Goal: Browse casually: Explore the website without a specific task or goal

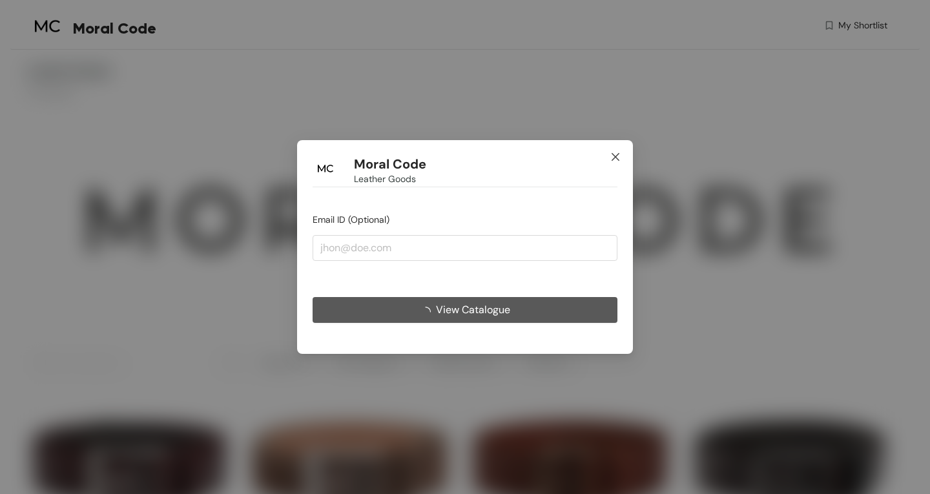
click at [612, 157] on icon "close" at bounding box center [615, 157] width 10 height 10
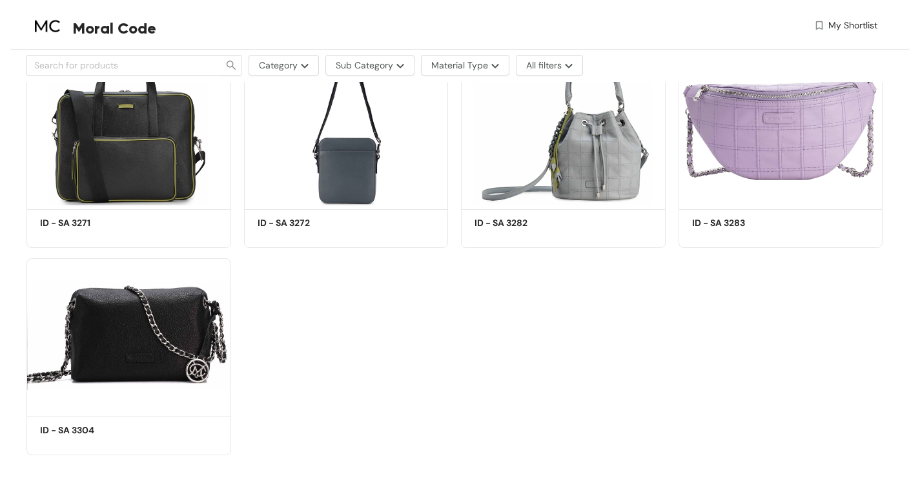
scroll to position [2191, 0]
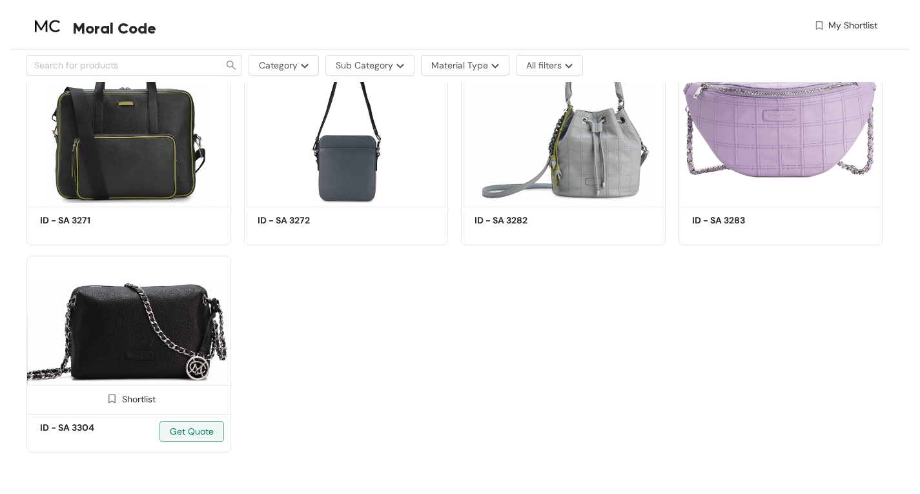
click at [135, 326] on img at bounding box center [128, 333] width 205 height 154
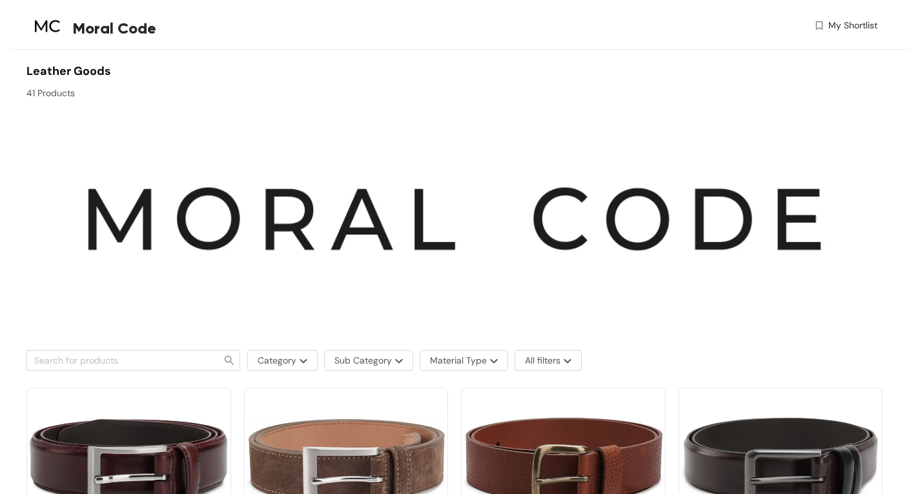
click at [348, 457] on img at bounding box center [346, 464] width 205 height 154
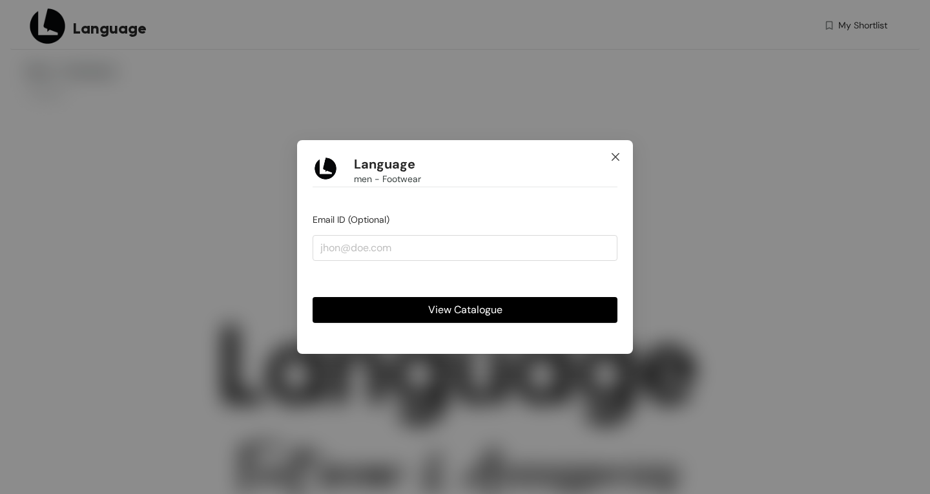
click at [619, 152] on icon "close" at bounding box center [615, 157] width 10 height 10
click at [619, 160] on icon "close" at bounding box center [615, 157] width 10 height 10
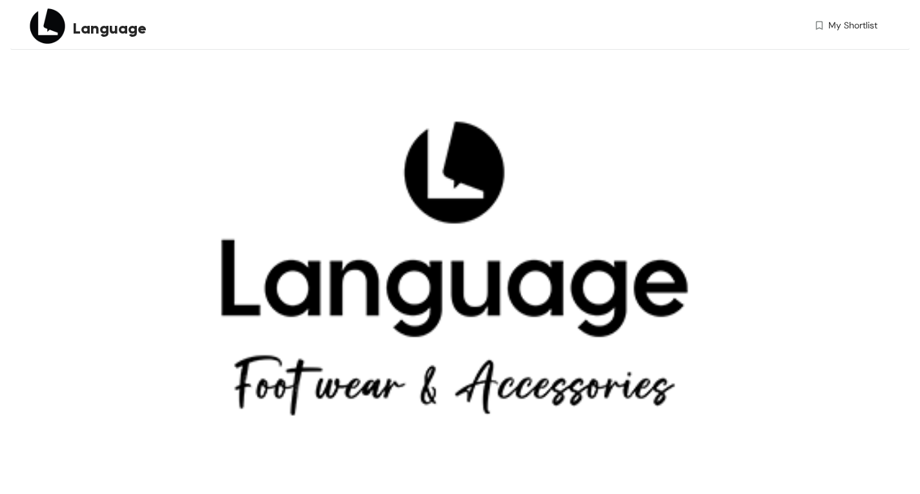
scroll to position [104, 0]
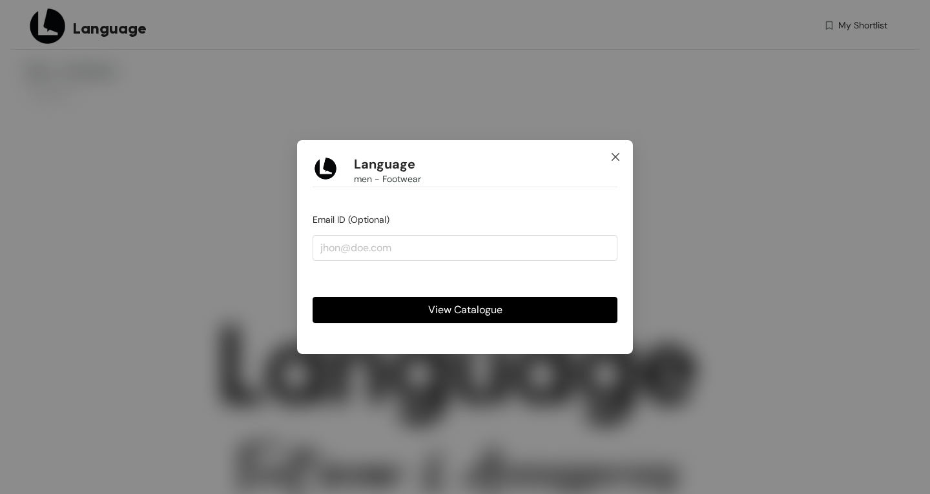
click at [614, 156] on icon "close" at bounding box center [615, 157] width 10 height 10
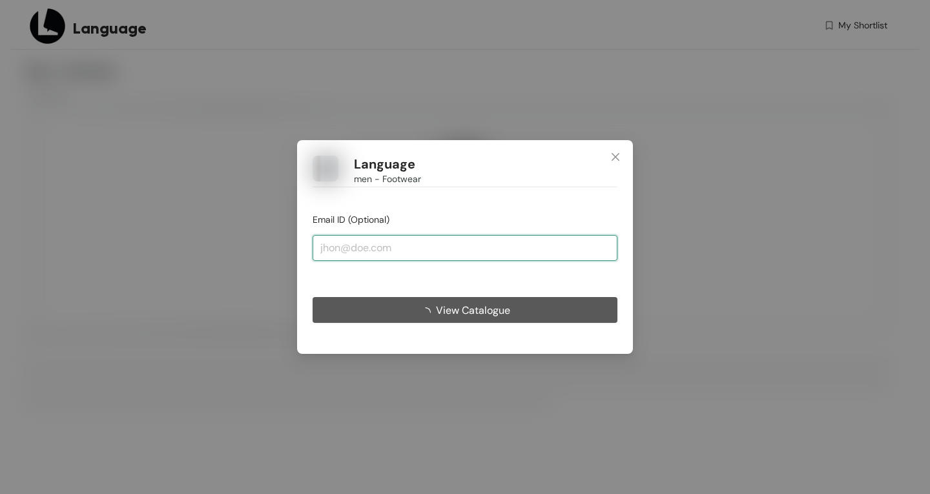
drag, startPoint x: 0, startPoint y: 0, endPoint x: 595, endPoint y: 254, distance: 647.5
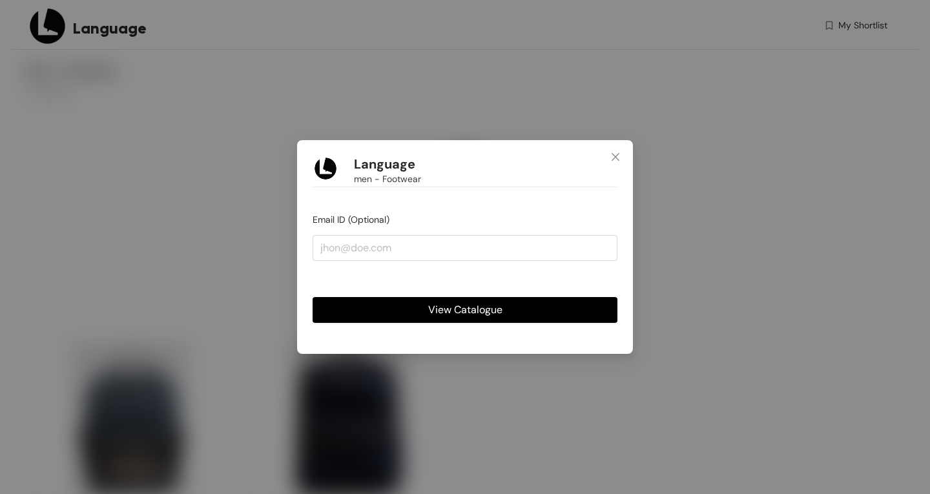
drag, startPoint x: 595, startPoint y: 254, endPoint x: 506, endPoint y: 164, distance: 127.0
click at [506, 164] on div "Language men - Footwear" at bounding box center [465, 172] width 305 height 32
click at [623, 152] on span "Close" at bounding box center [615, 157] width 35 height 35
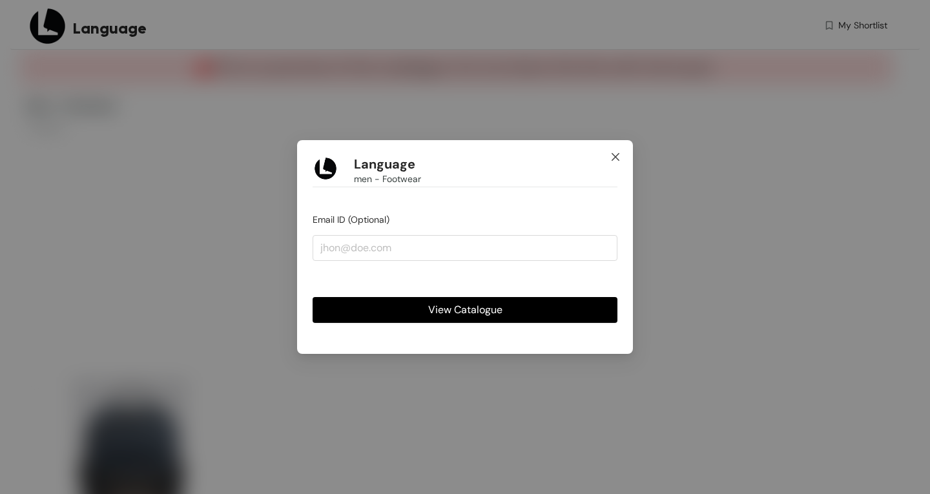
click at [614, 157] on icon "close" at bounding box center [615, 157] width 10 height 10
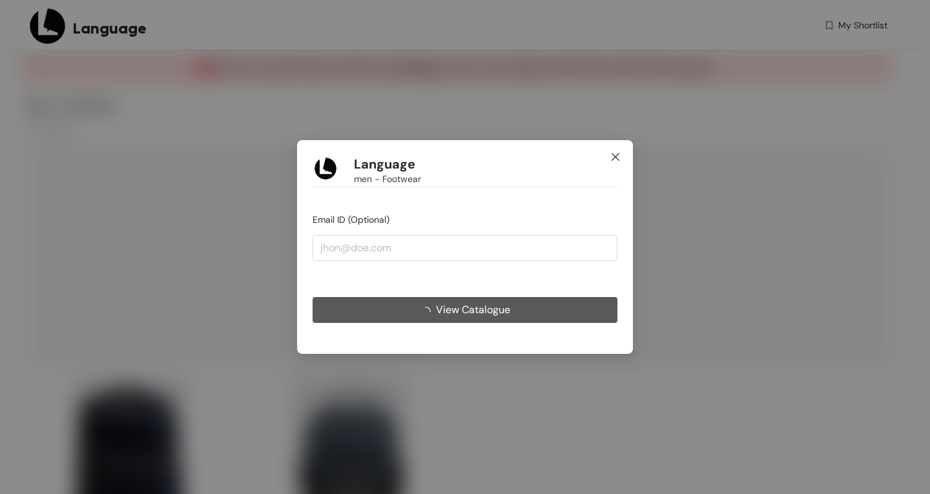
click at [619, 156] on icon "close" at bounding box center [615, 157] width 10 height 10
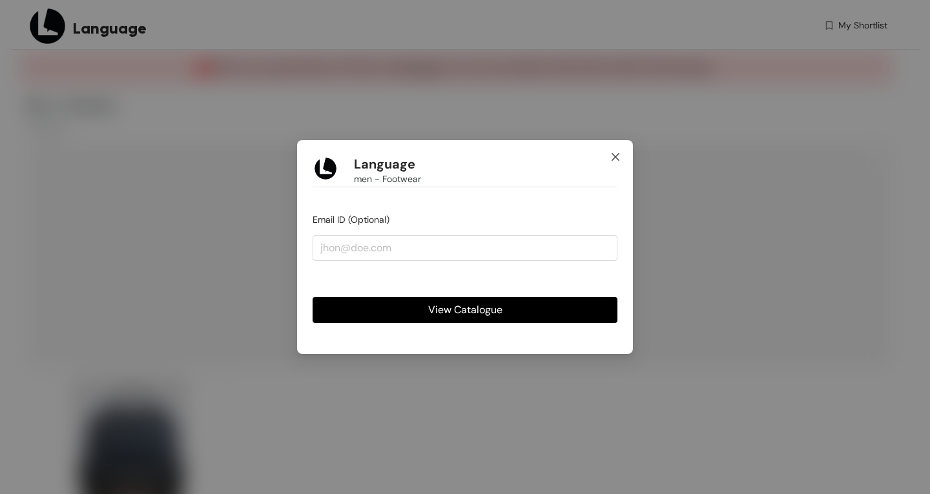
click at [621, 151] on span "Close" at bounding box center [615, 157] width 35 height 35
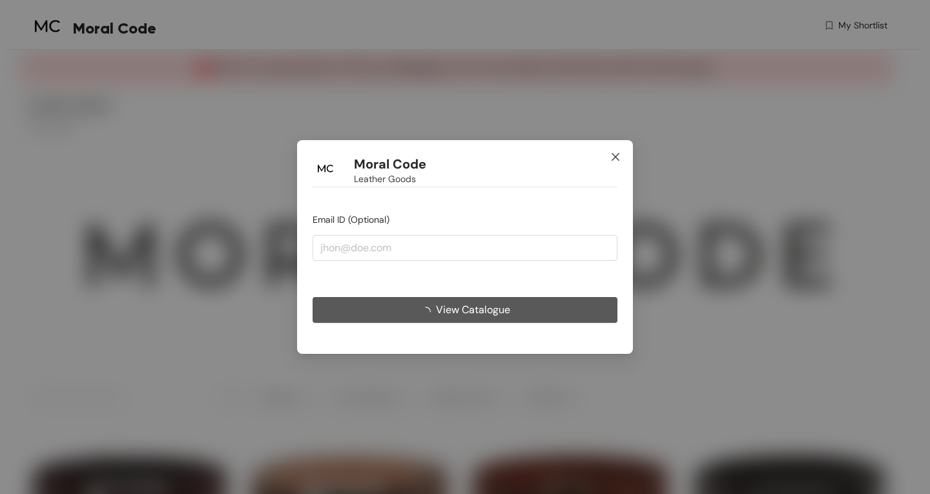
click at [612, 156] on icon "close" at bounding box center [615, 157] width 10 height 10
